Goal: Information Seeking & Learning: Learn about a topic

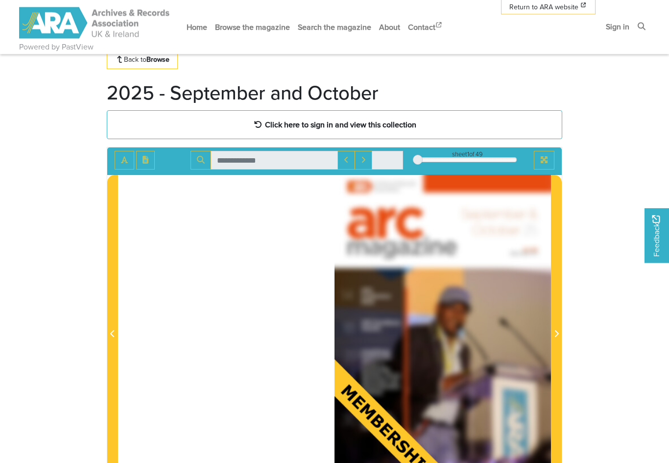
scroll to position [28, 0]
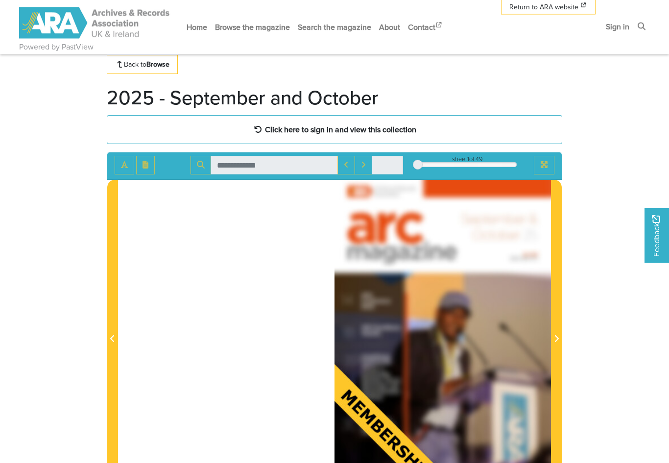
click at [395, 132] on strong "Click here to sign in and view this collection" at bounding box center [340, 129] width 151 height 11
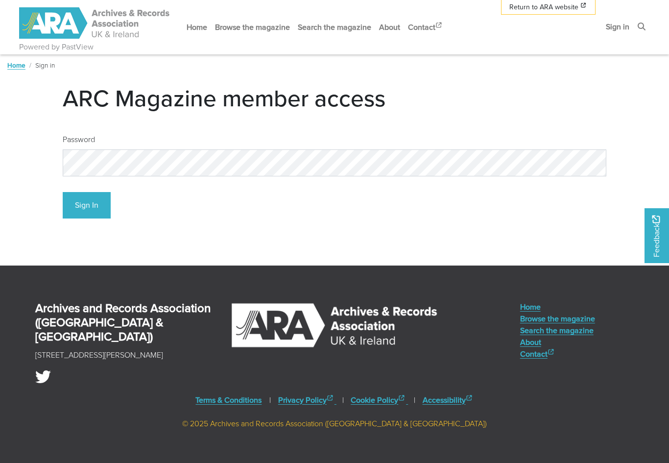
click at [87, 199] on button "Sign In" at bounding box center [87, 205] width 48 height 27
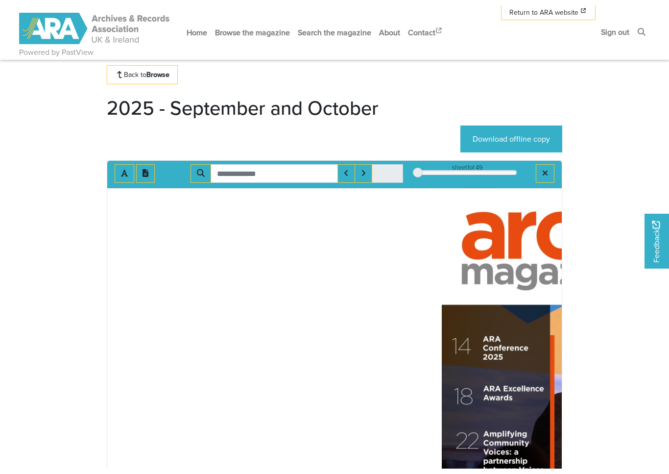
scroll to position [12, 0]
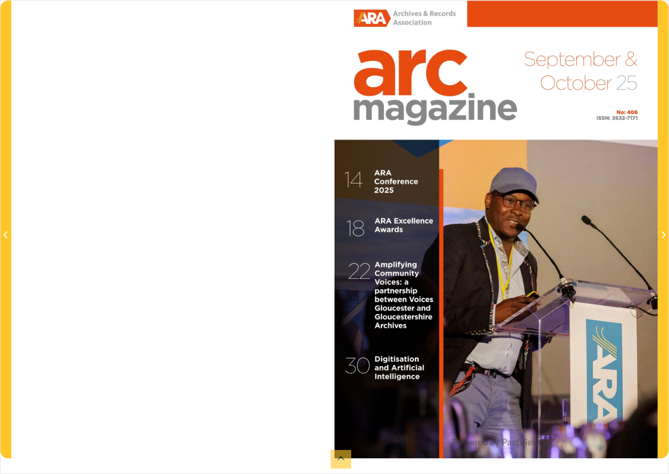
click at [644, 328] on div at bounding box center [496, 228] width 323 height 457
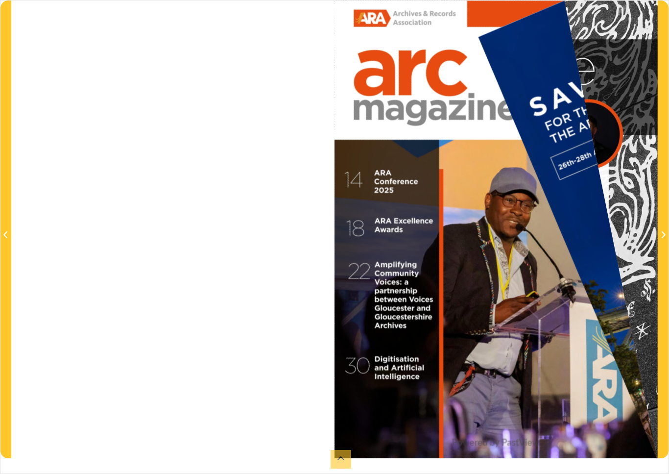
click at [667, 342] on span "Next Page" at bounding box center [663, 229] width 10 height 456
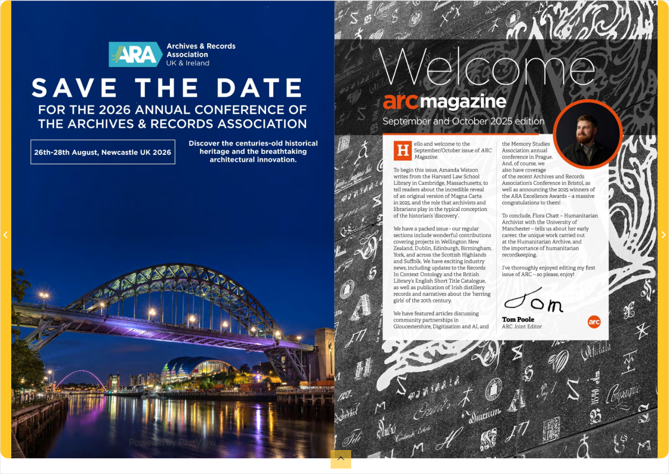
click at [664, 349] on span "Next Page" at bounding box center [663, 229] width 10 height 456
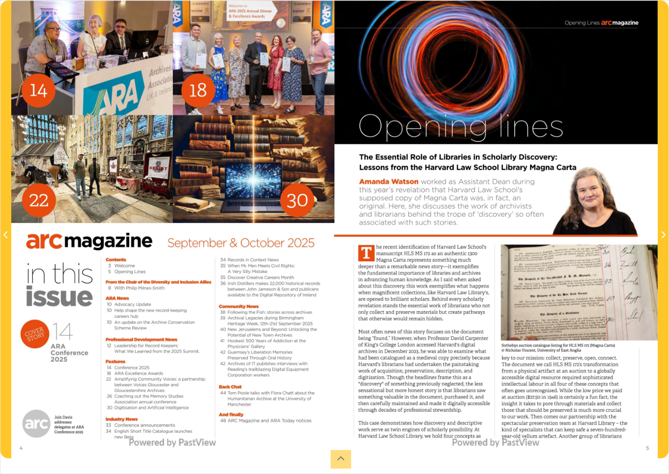
click at [666, 349] on span "Next Page" at bounding box center [663, 229] width 10 height 456
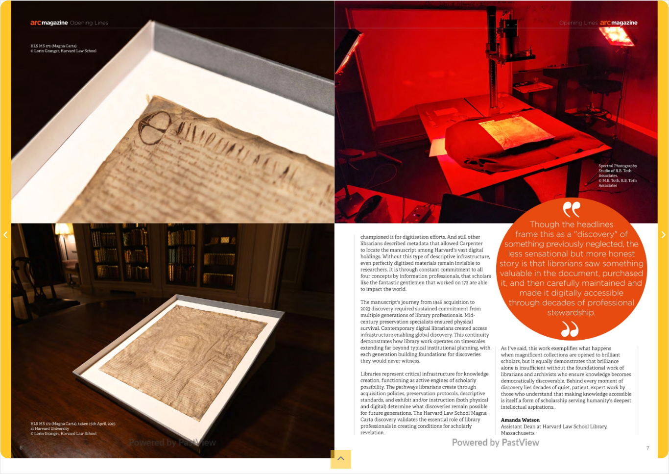
click at [666, 351] on span "Next Page" at bounding box center [663, 229] width 10 height 456
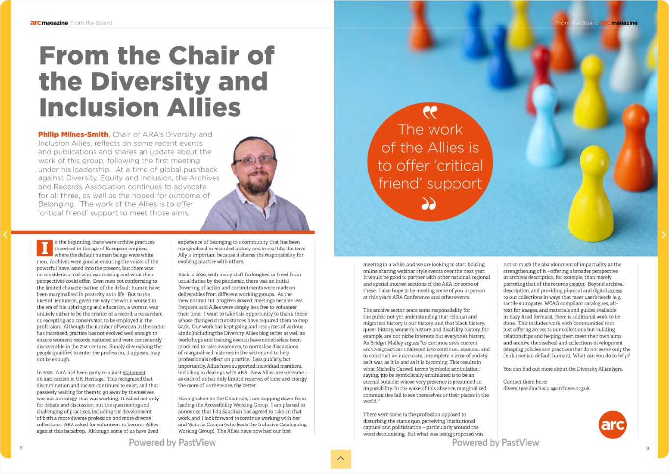
click at [666, 351] on span "Next Page" at bounding box center [663, 229] width 10 height 456
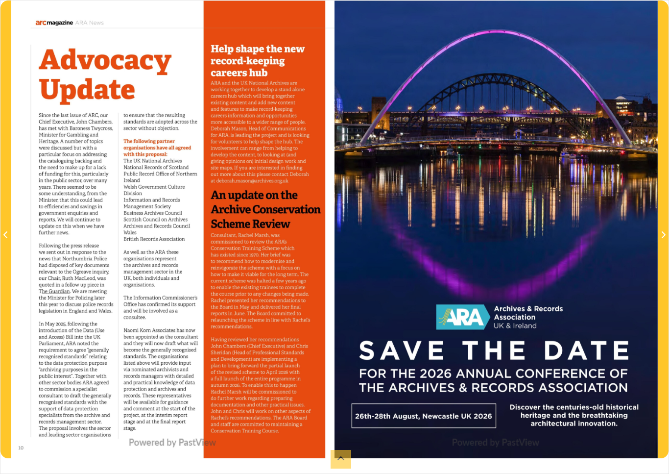
click at [663, 351] on span "Next Page" at bounding box center [663, 229] width 10 height 456
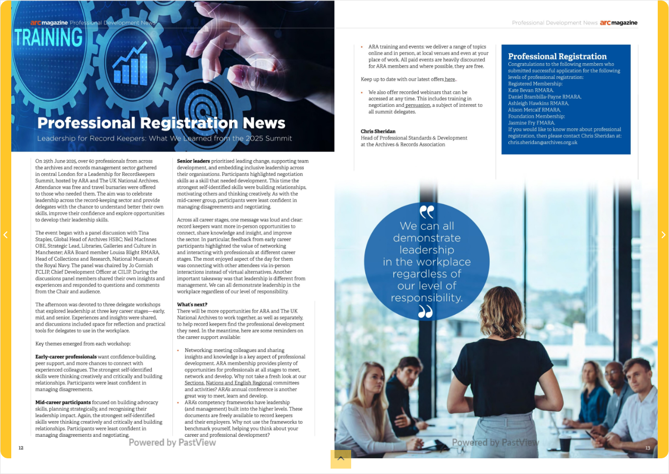
click at [665, 350] on span "Next Page" at bounding box center [663, 229] width 10 height 456
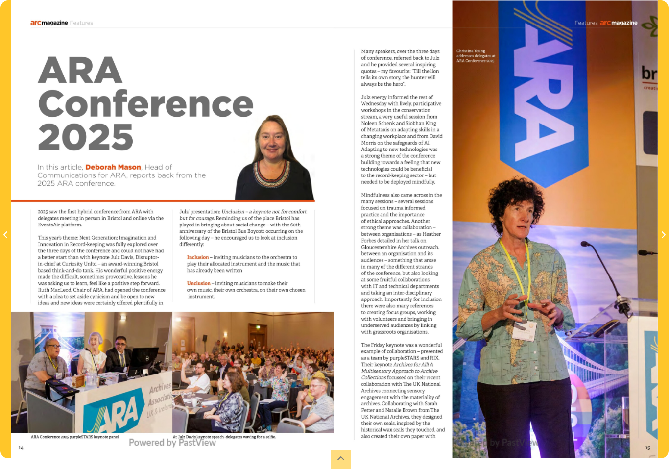
click at [666, 351] on span "Next Page" at bounding box center [663, 229] width 10 height 456
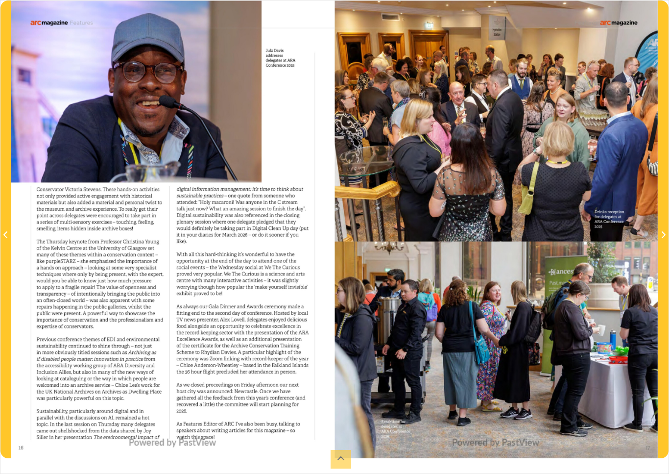
click at [665, 350] on span "Next Page" at bounding box center [663, 229] width 10 height 456
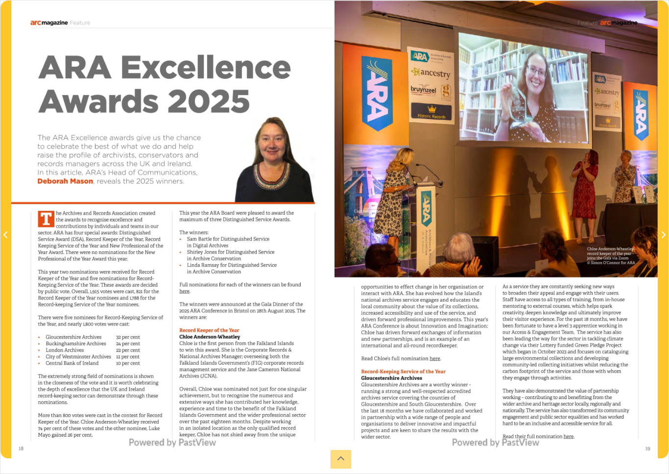
click at [665, 350] on span "Next Page" at bounding box center [663, 229] width 10 height 456
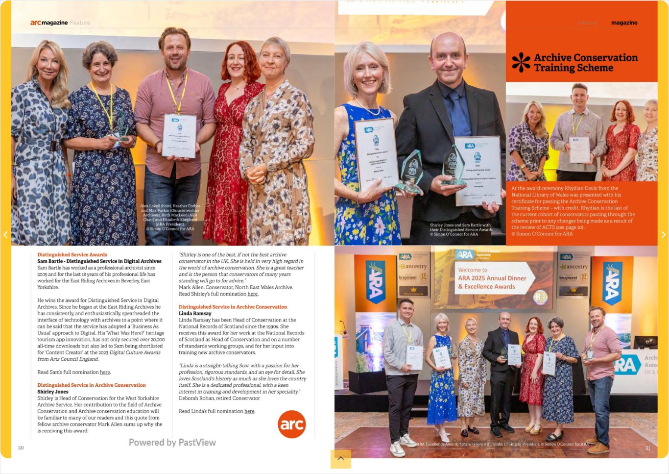
click at [667, 349] on span "Next Page" at bounding box center [663, 229] width 10 height 456
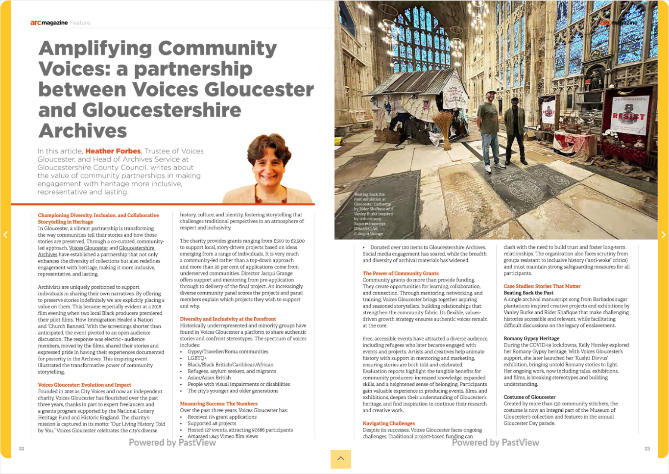
click at [666, 352] on span "Next Page" at bounding box center [663, 229] width 10 height 456
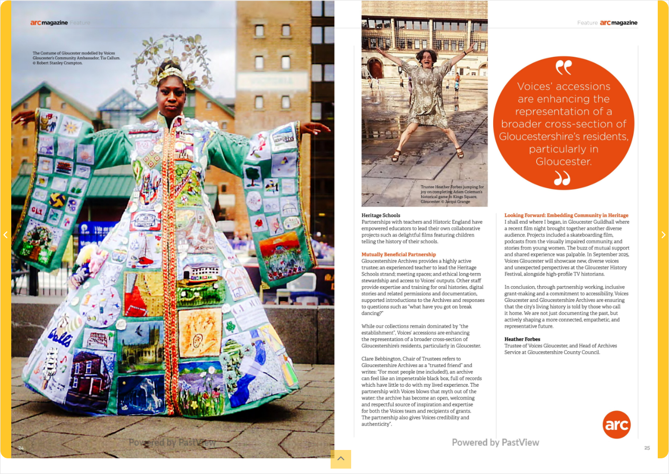
click at [667, 352] on span "Next Page" at bounding box center [663, 229] width 10 height 456
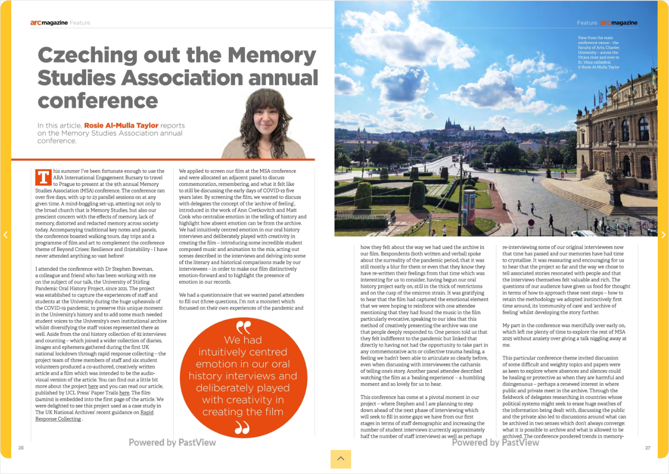
click at [668, 349] on span "Next Page" at bounding box center [663, 229] width 10 height 456
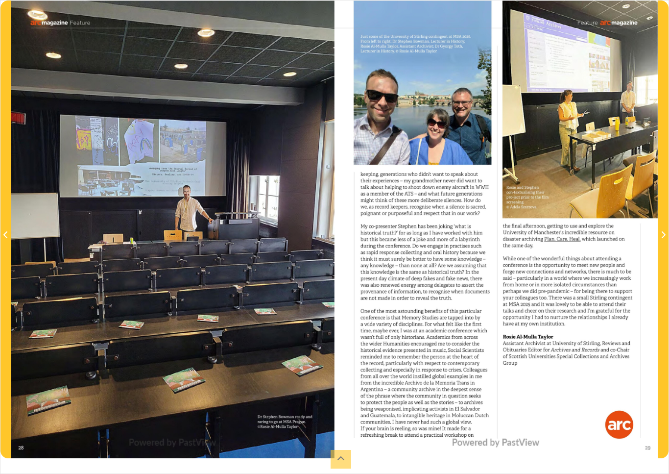
click at [668, 351] on span "Next Page" at bounding box center [663, 229] width 10 height 456
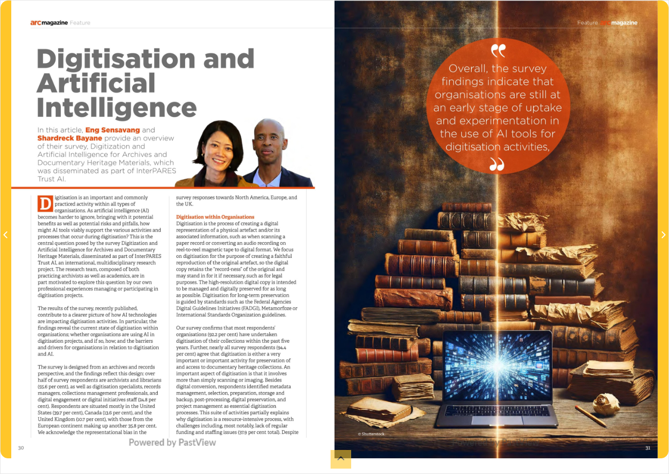
click at [665, 351] on span "Next Page" at bounding box center [663, 229] width 10 height 456
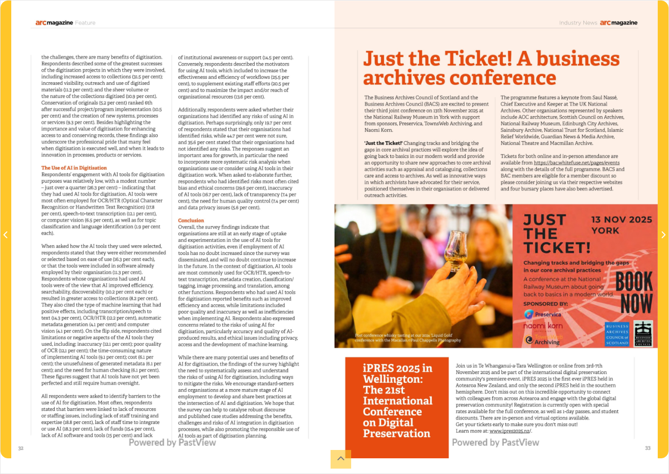
click at [667, 349] on span "Next Page" at bounding box center [663, 229] width 10 height 456
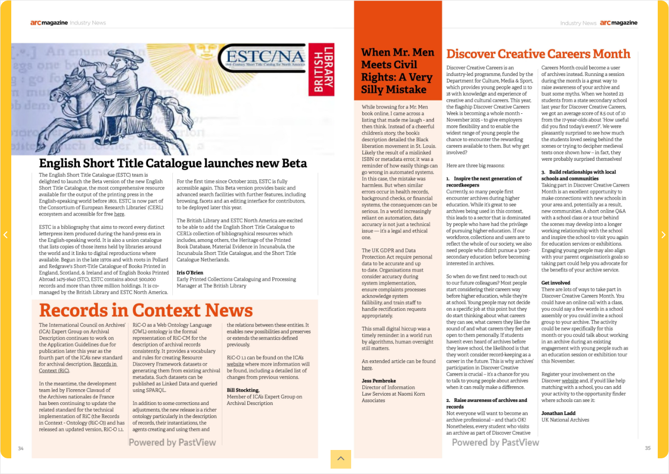
click at [666, 351] on span "Next Page" at bounding box center [663, 229] width 10 height 456
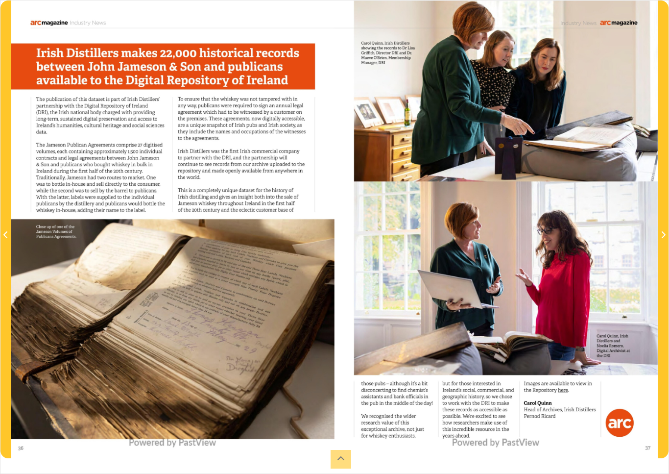
click at [667, 345] on span "Next Page" at bounding box center [663, 229] width 10 height 456
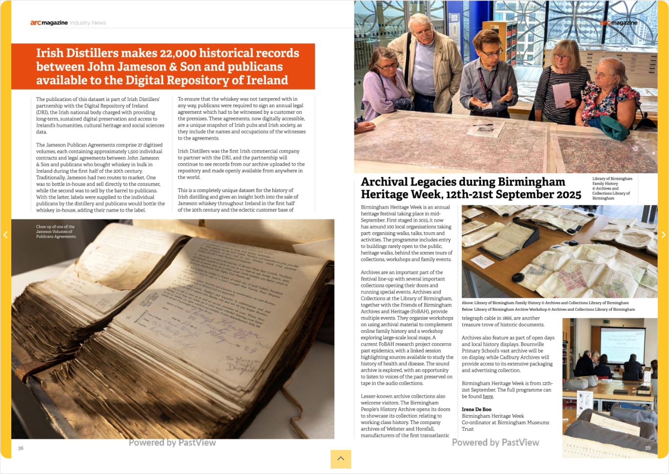
click at [668, 345] on span "Next Page" at bounding box center [663, 229] width 10 height 456
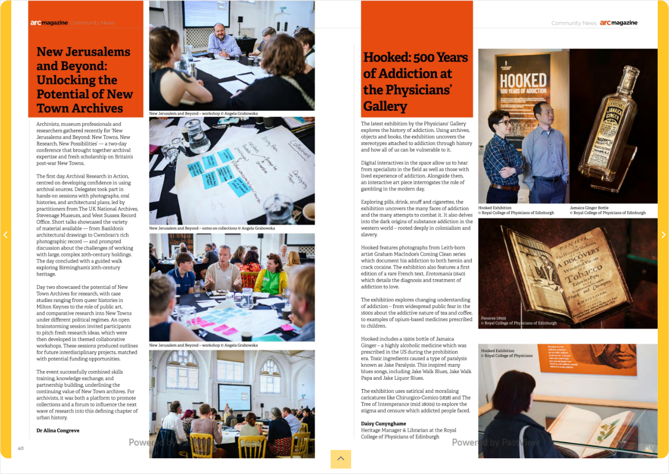
click at [668, 344] on span "Next Page" at bounding box center [663, 229] width 10 height 456
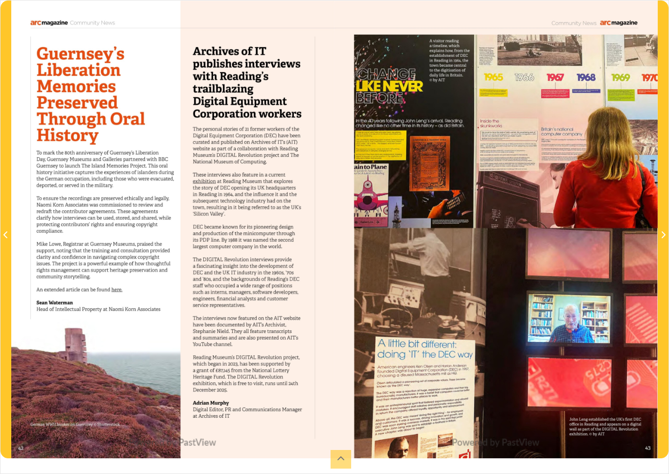
click at [667, 345] on span "Next Page" at bounding box center [663, 229] width 10 height 456
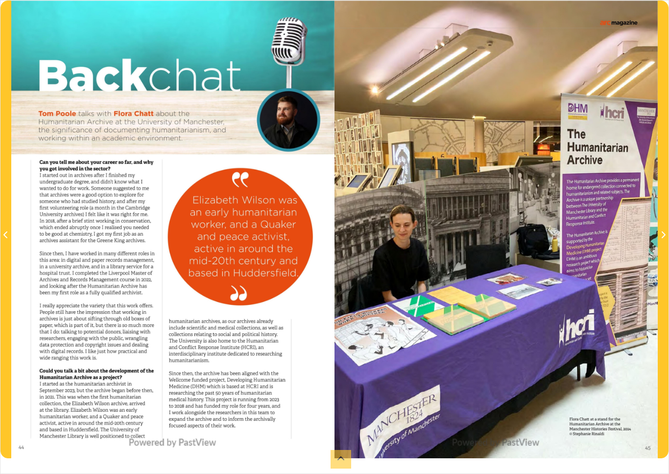
click at [667, 347] on span "Next Page" at bounding box center [663, 229] width 10 height 456
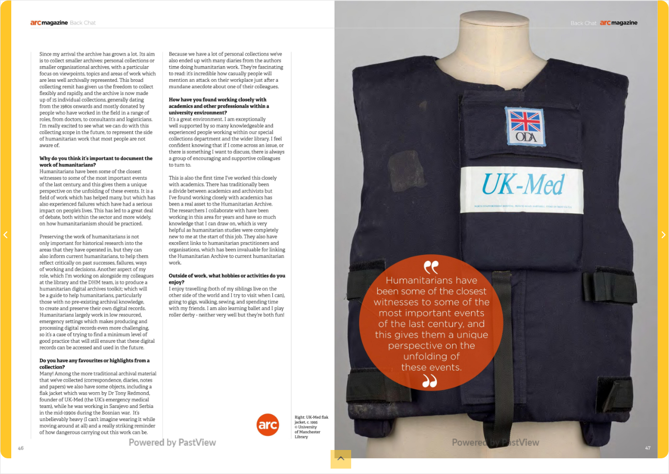
click at [664, 348] on span "Next Page" at bounding box center [663, 229] width 10 height 456
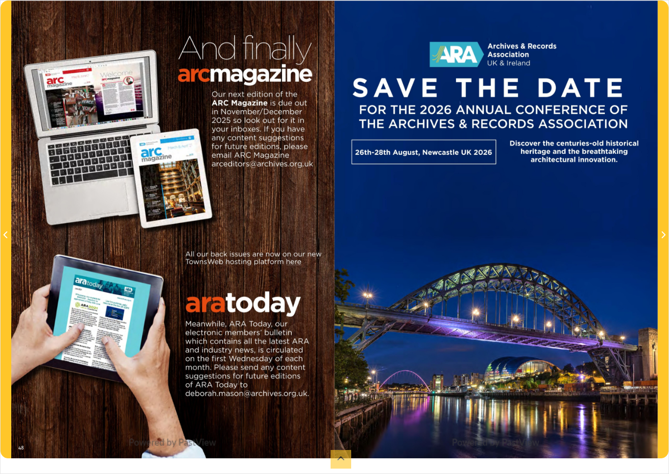
click at [664, 347] on span "Next Page" at bounding box center [663, 229] width 10 height 456
click at [667, 347] on span "Next Page" at bounding box center [663, 229] width 10 height 456
click at [668, 347] on span "Next Page" at bounding box center [663, 229] width 10 height 456
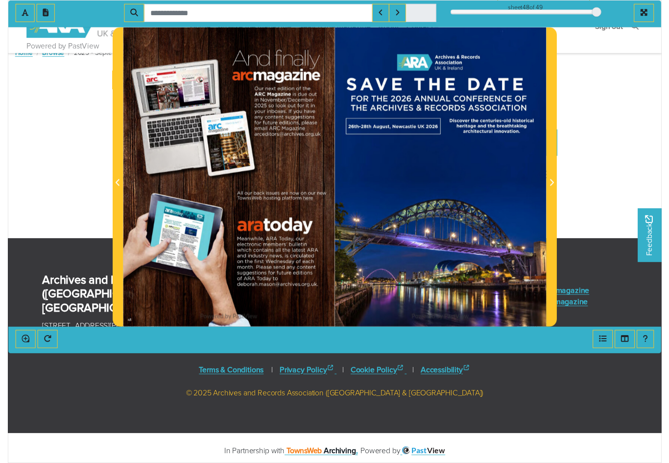
scroll to position [24, 0]
